Goal: Navigation & Orientation: Find specific page/section

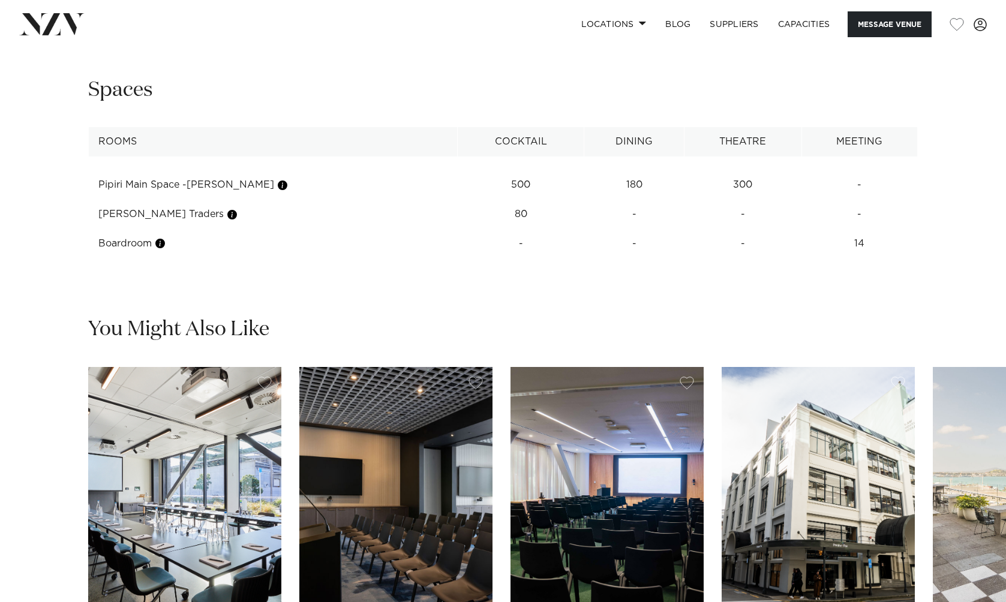
scroll to position [1545, 0]
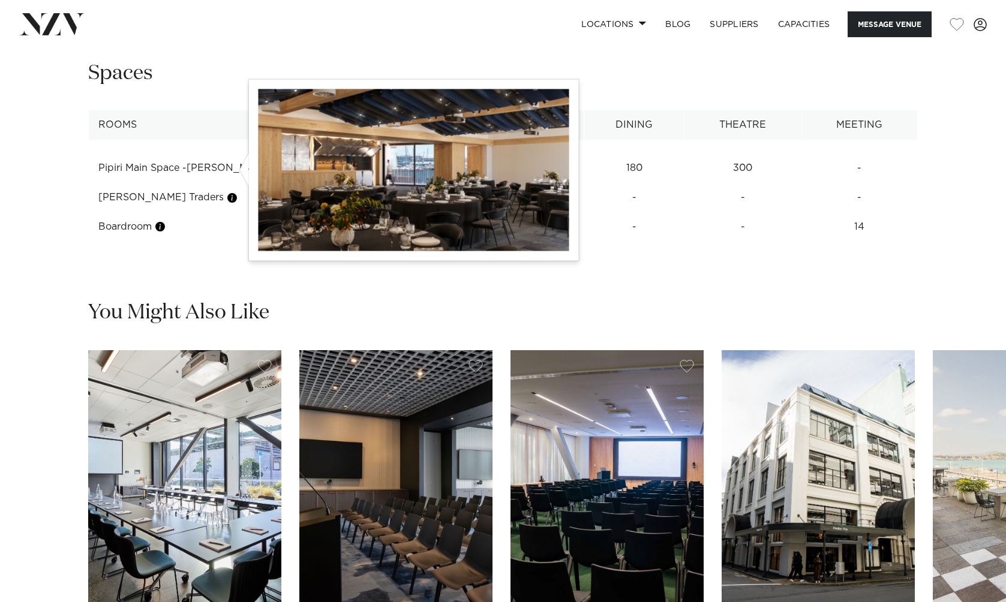
click at [276, 170] on button "button" at bounding box center [282, 169] width 12 height 12
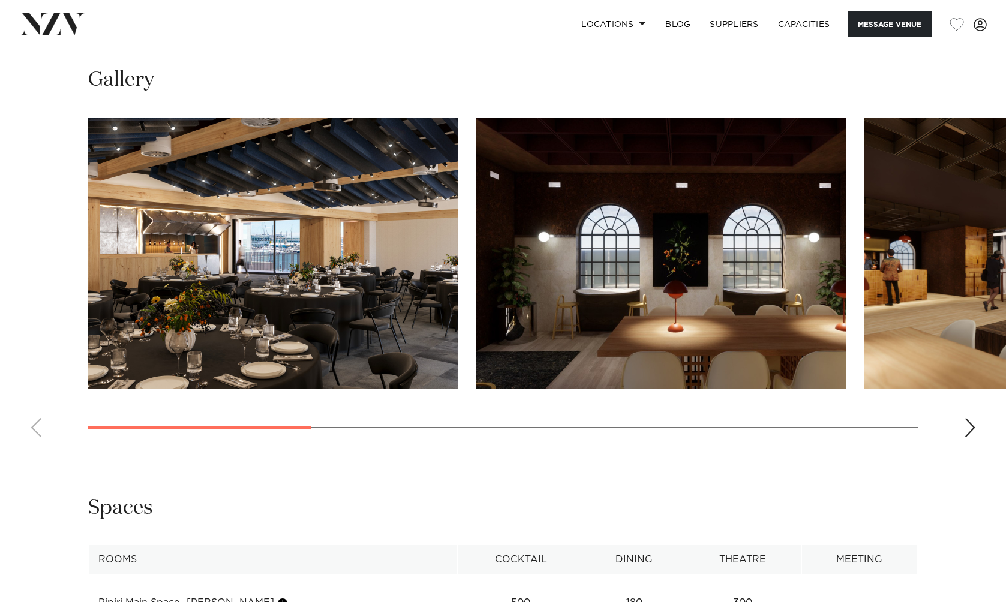
scroll to position [1105, 0]
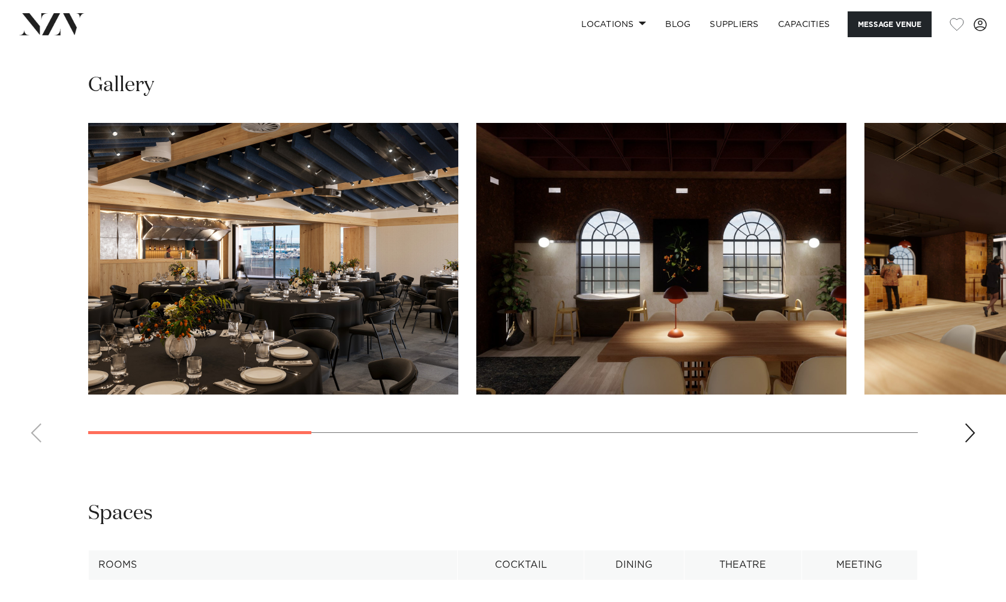
click at [971, 432] on div "Next slide" at bounding box center [970, 432] width 12 height 19
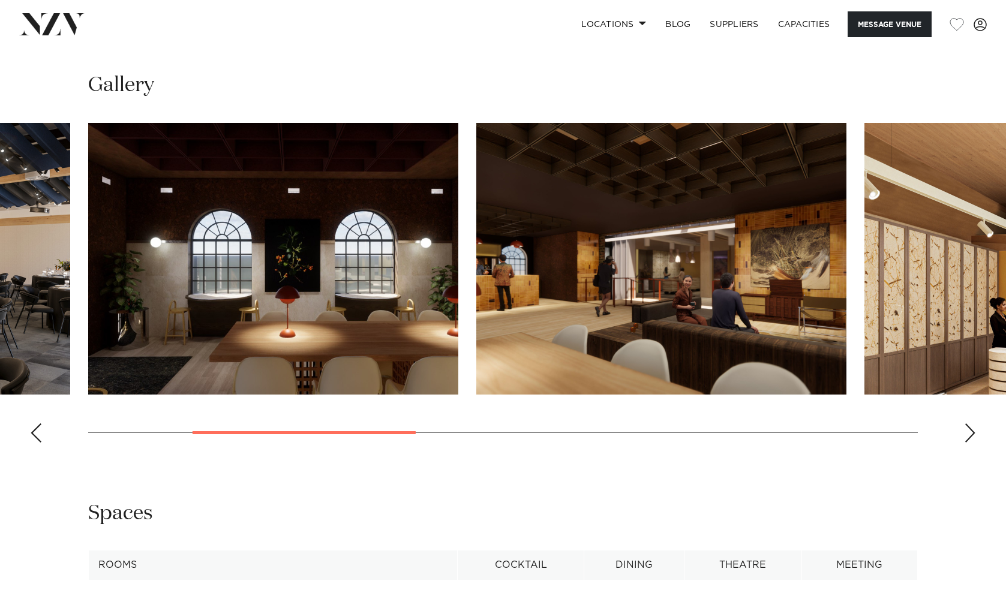
click at [971, 432] on div "Next slide" at bounding box center [970, 432] width 12 height 19
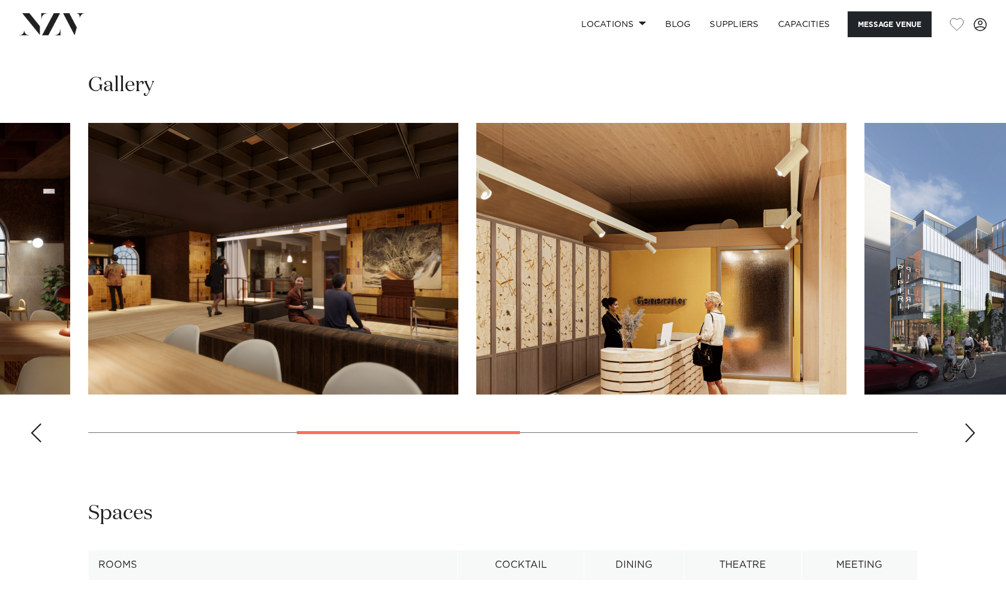
click at [971, 432] on div "Next slide" at bounding box center [970, 432] width 12 height 19
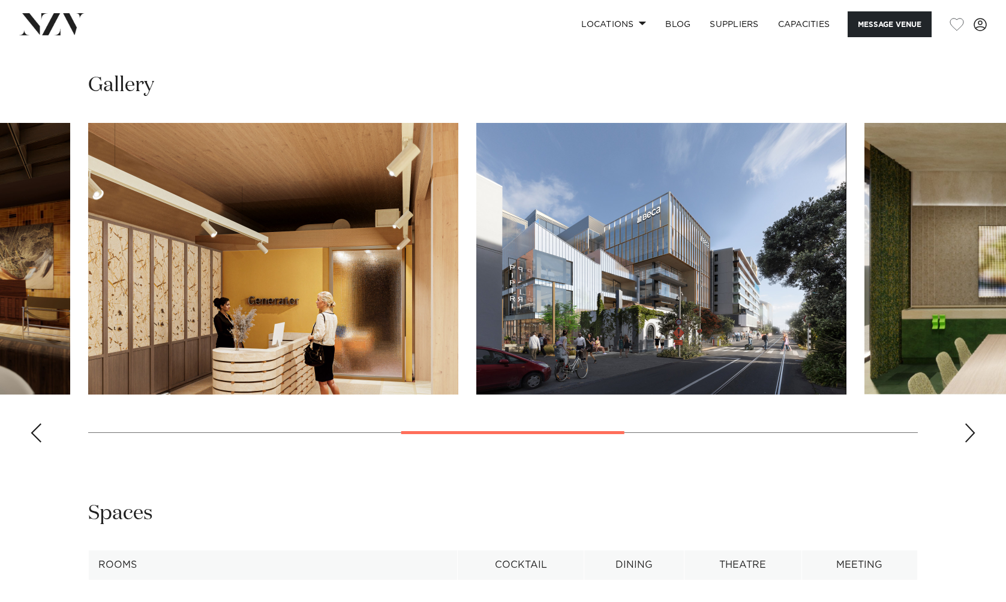
click at [972, 432] on div "Next slide" at bounding box center [970, 432] width 12 height 19
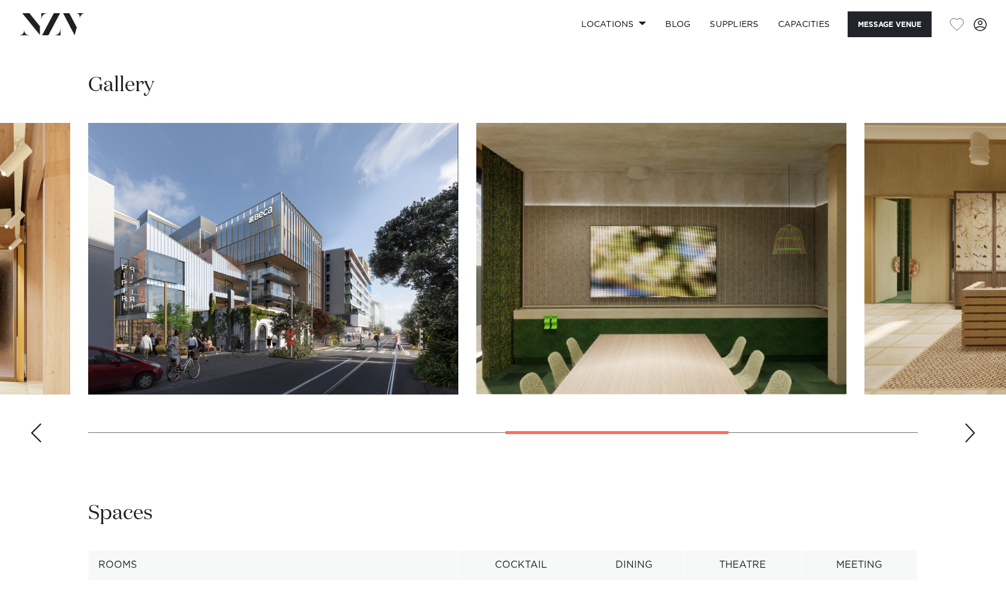
click at [972, 432] on div "Next slide" at bounding box center [970, 432] width 12 height 19
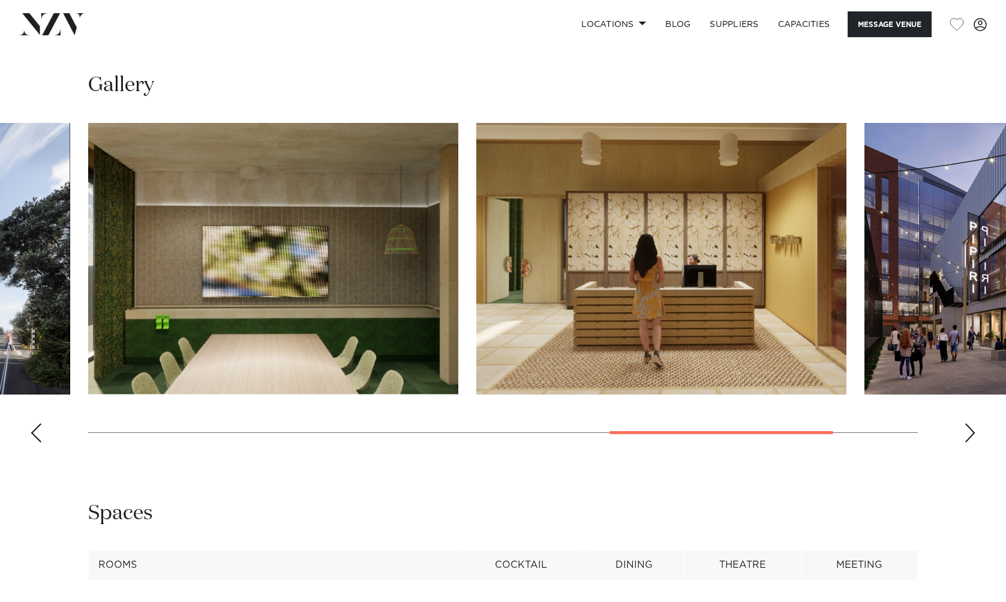
click at [972, 432] on div "Next slide" at bounding box center [970, 432] width 12 height 19
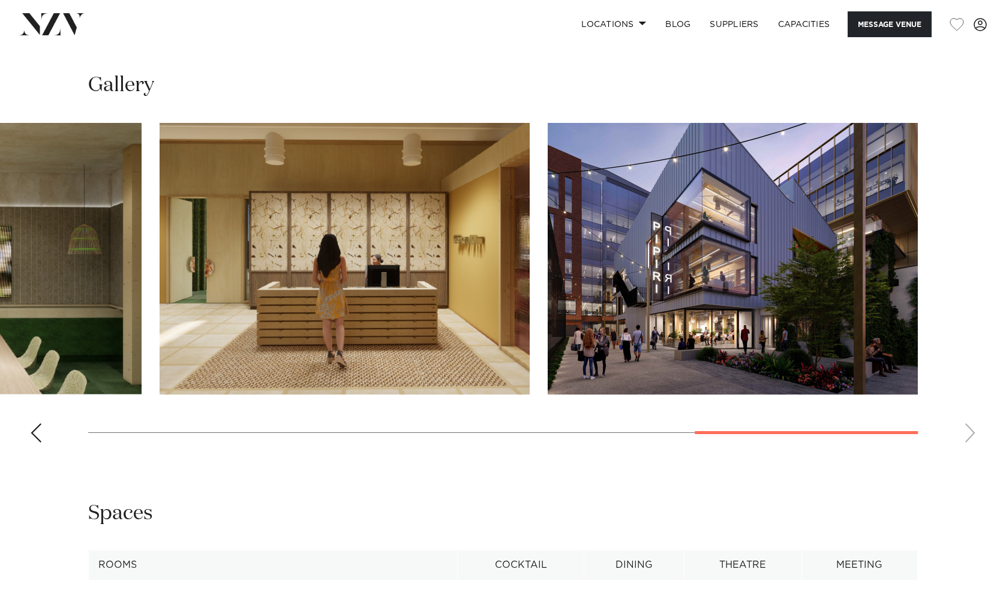
click at [972, 432] on swiper-container at bounding box center [503, 287] width 1006 height 329
click at [757, 337] on img "8 / 8" at bounding box center [732, 259] width 370 height 272
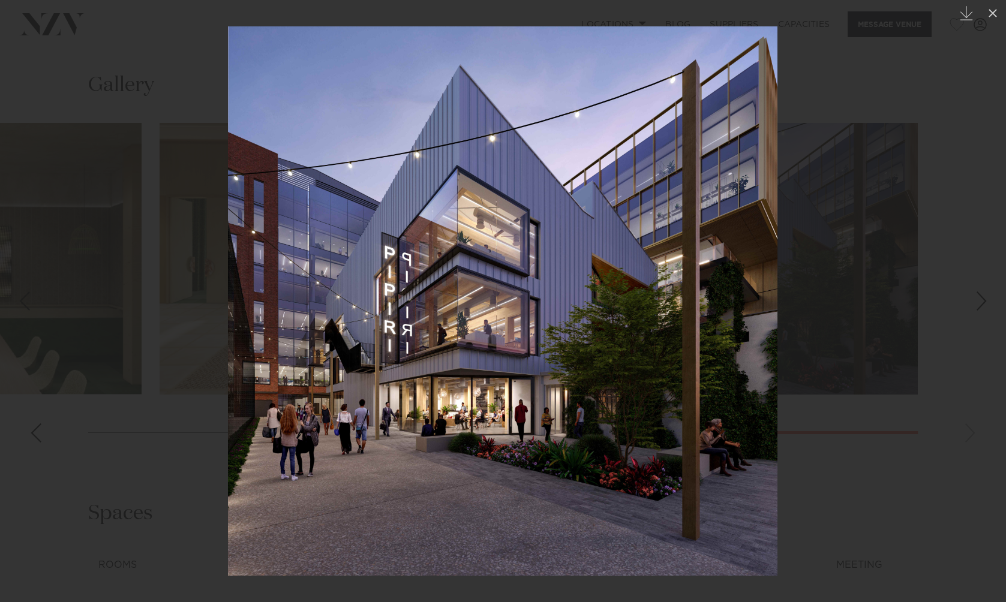
click at [902, 404] on div at bounding box center [503, 301] width 1006 height 602
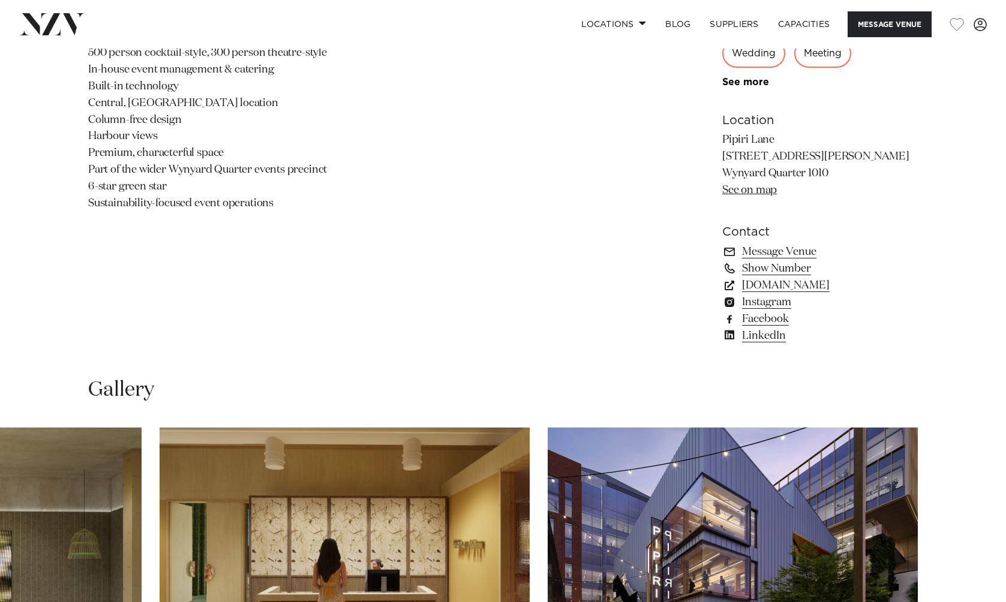
scroll to position [800, 0]
click at [781, 306] on link "Instagram" at bounding box center [819, 302] width 195 height 17
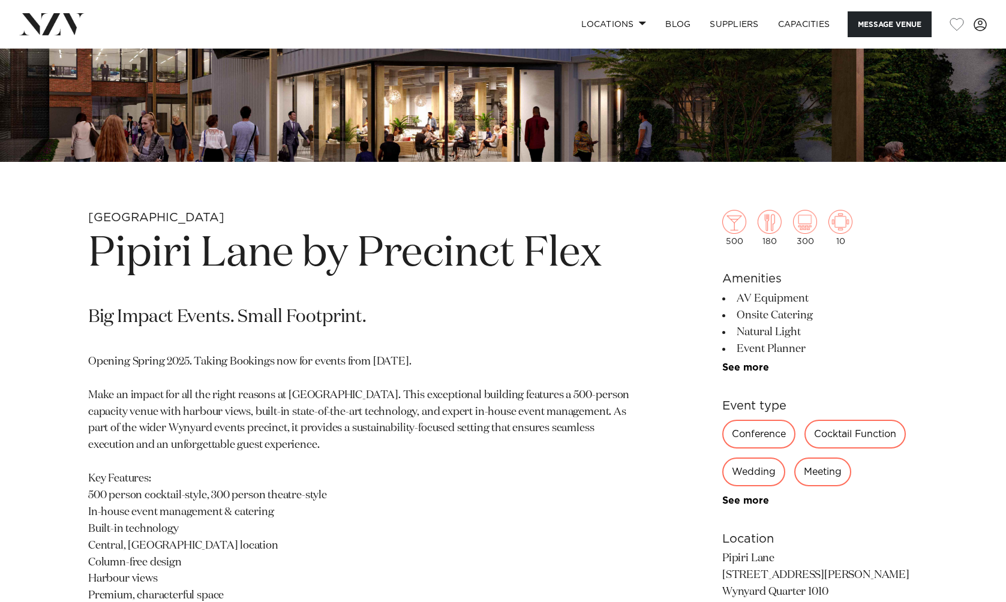
scroll to position [389, 0]
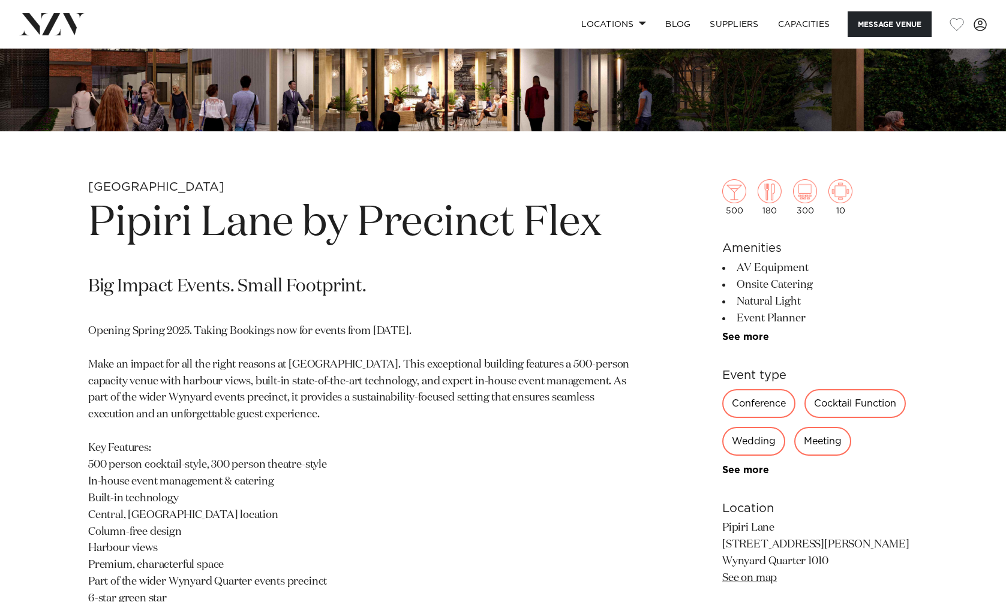
click at [450, 233] on h1 "Pipiri Lane by Precinct Flex" at bounding box center [362, 223] width 549 height 55
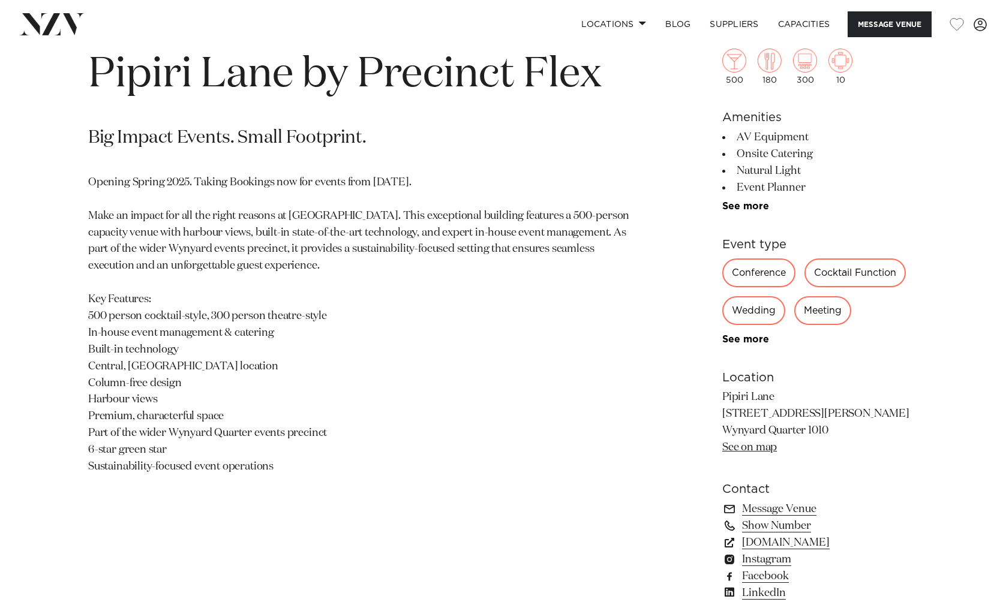
scroll to position [539, 0]
click at [754, 450] on link "See on map" at bounding box center [749, 447] width 55 height 11
